Goal: Book appointment/travel/reservation

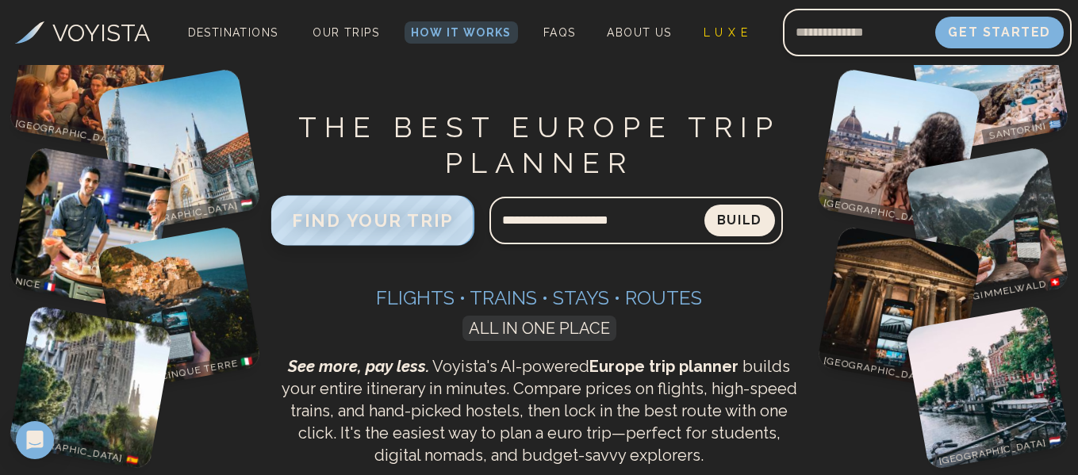
type input "**********"
click at [373, 221] on span "FIND YOUR TRIP" at bounding box center [373, 220] width 162 height 21
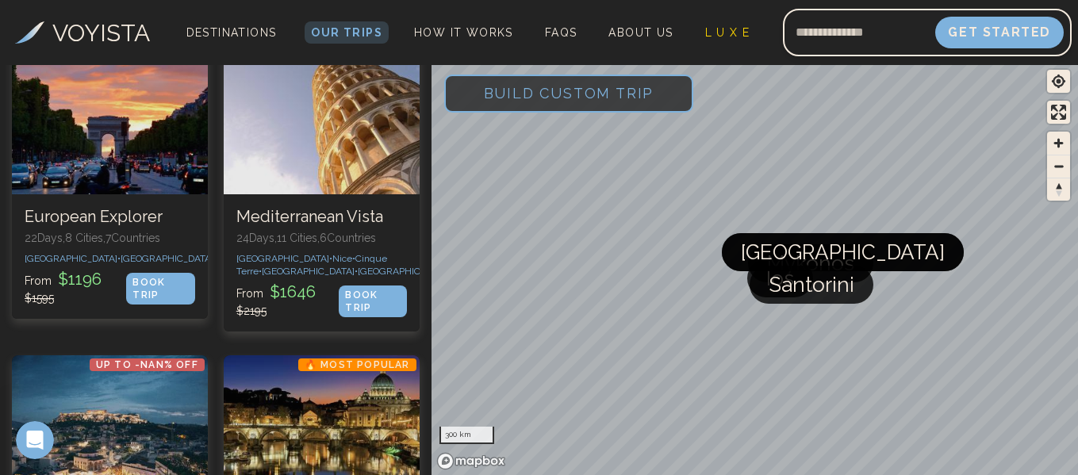
scroll to position [127, 0]
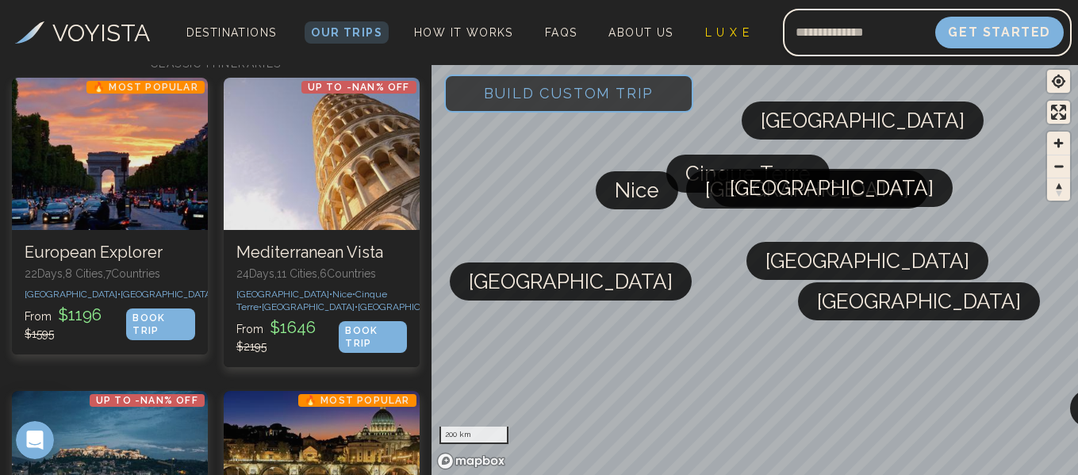
click at [853, 309] on span "[GEOGRAPHIC_DATA]" at bounding box center [919, 301] width 204 height 38
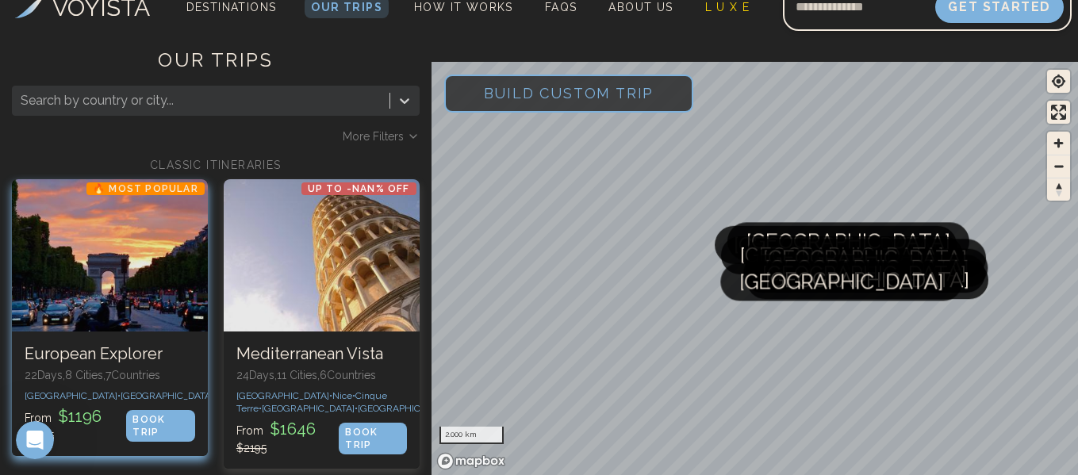
scroll to position [0, 0]
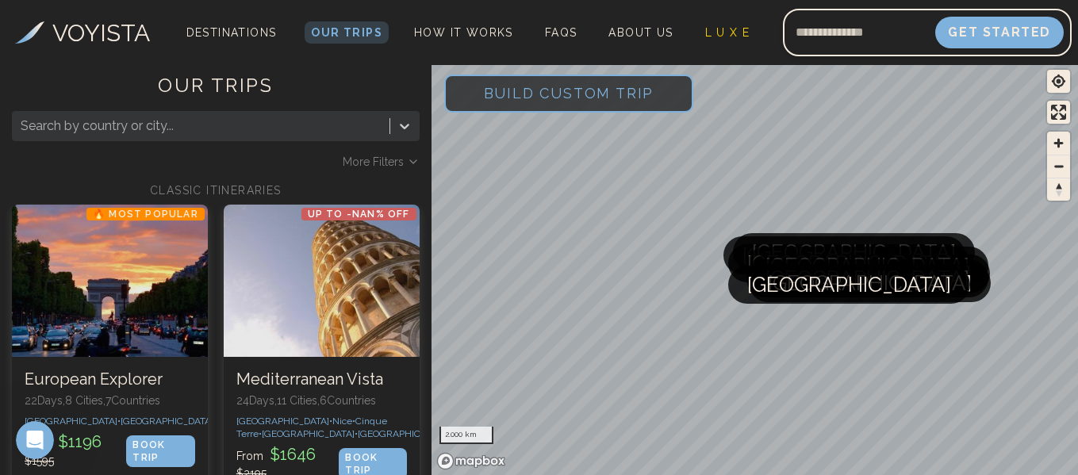
click at [164, 120] on div at bounding box center [201, 126] width 361 height 22
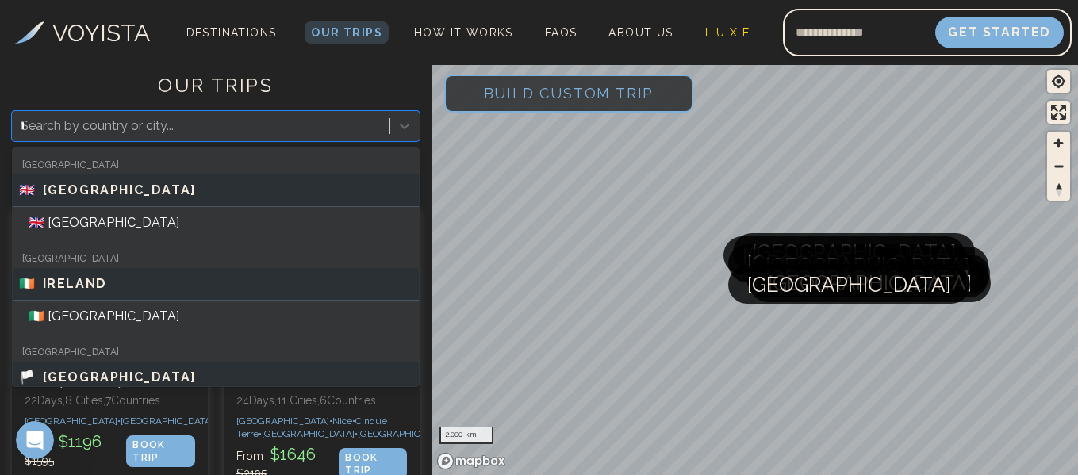
type input "**"
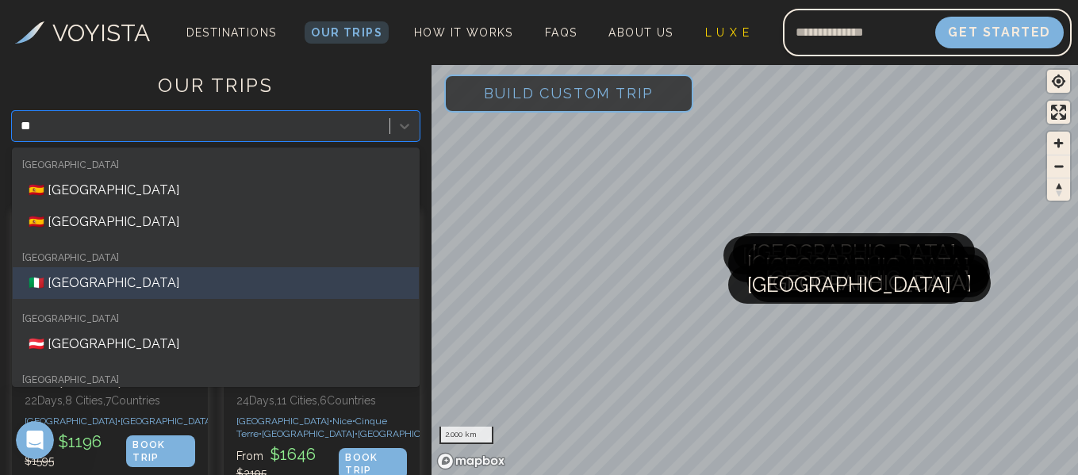
click at [71, 290] on div "🇮🇹 [GEOGRAPHIC_DATA]" at bounding box center [216, 283] width 406 height 32
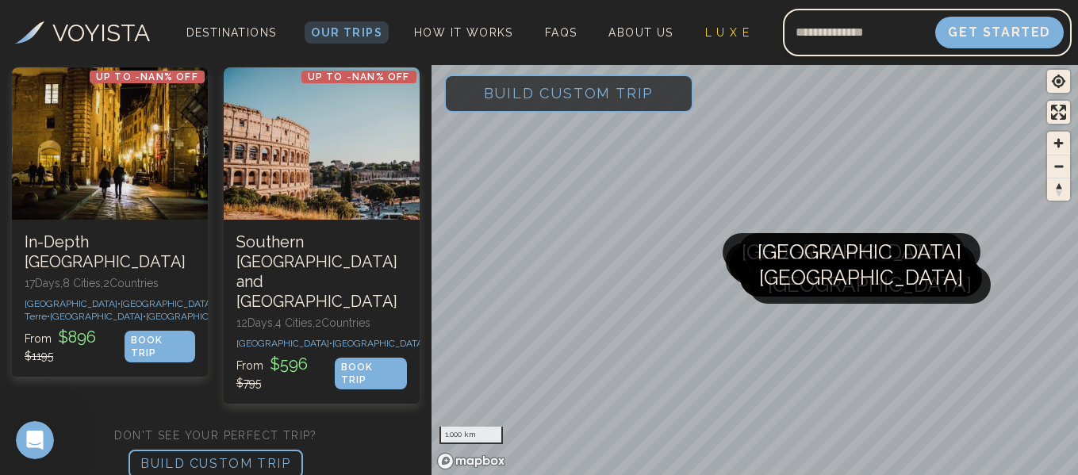
scroll to position [524, 0]
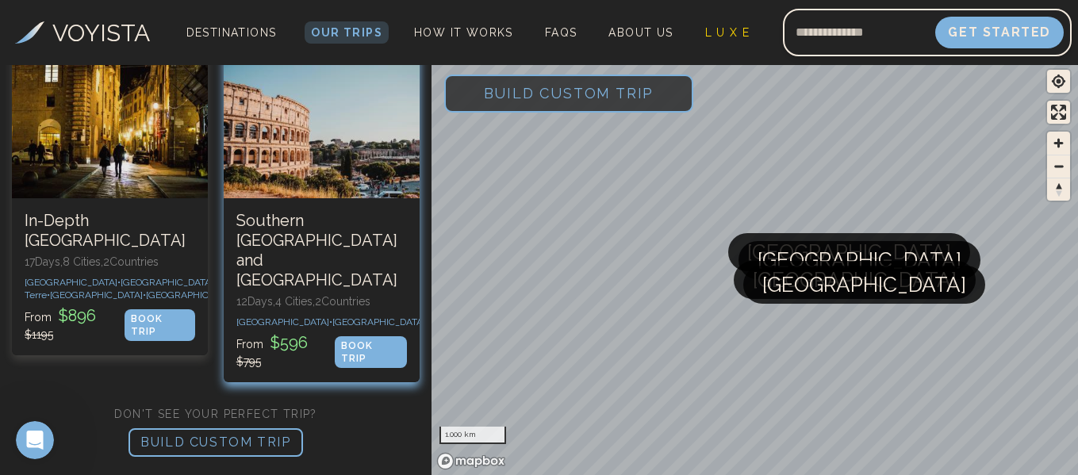
click at [300, 198] on div at bounding box center [322, 122] width 196 height 152
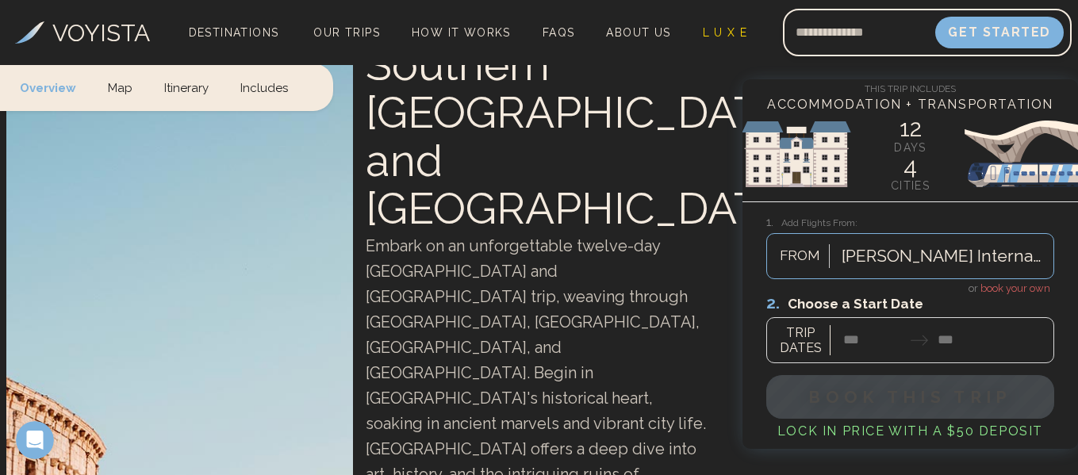
scroll to position [141, 0]
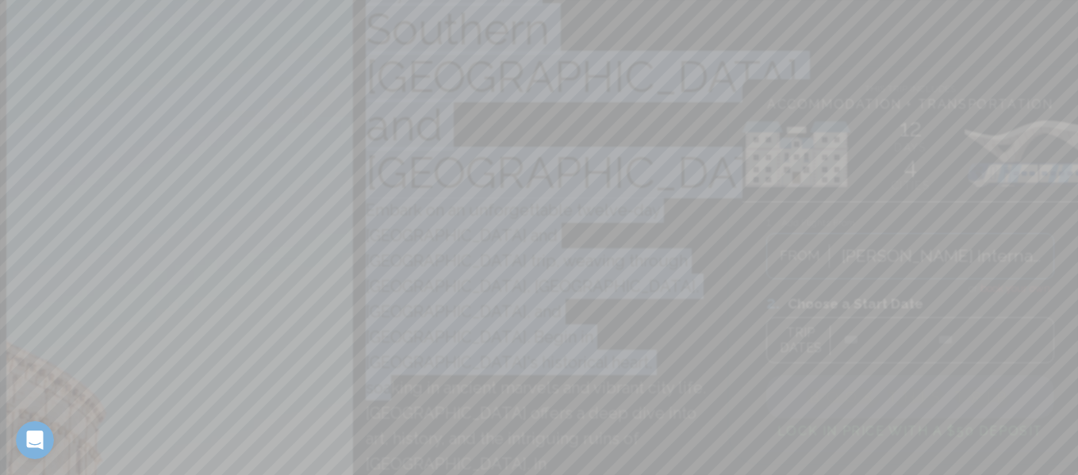
scroll to position [0, 0]
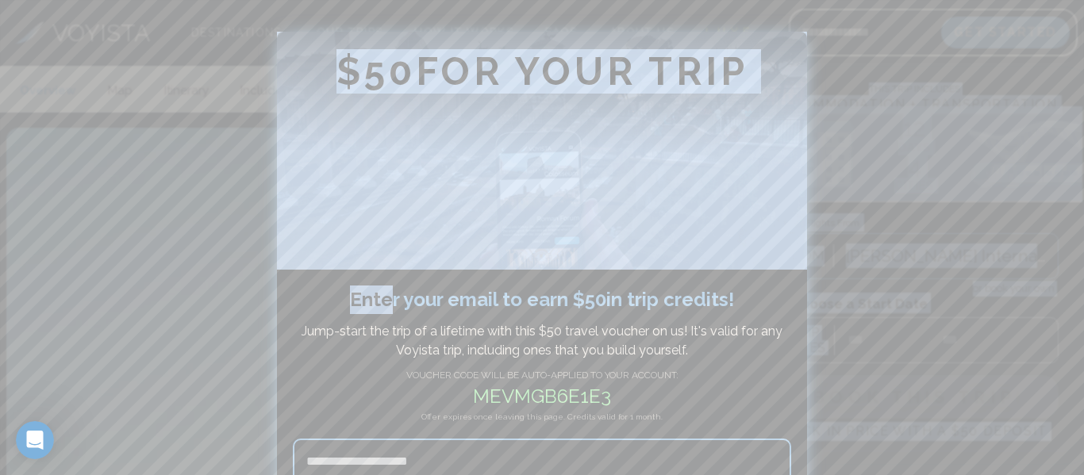
click at [953, 212] on div at bounding box center [542, 237] width 1084 height 475
